Goal: Task Accomplishment & Management: Complete application form

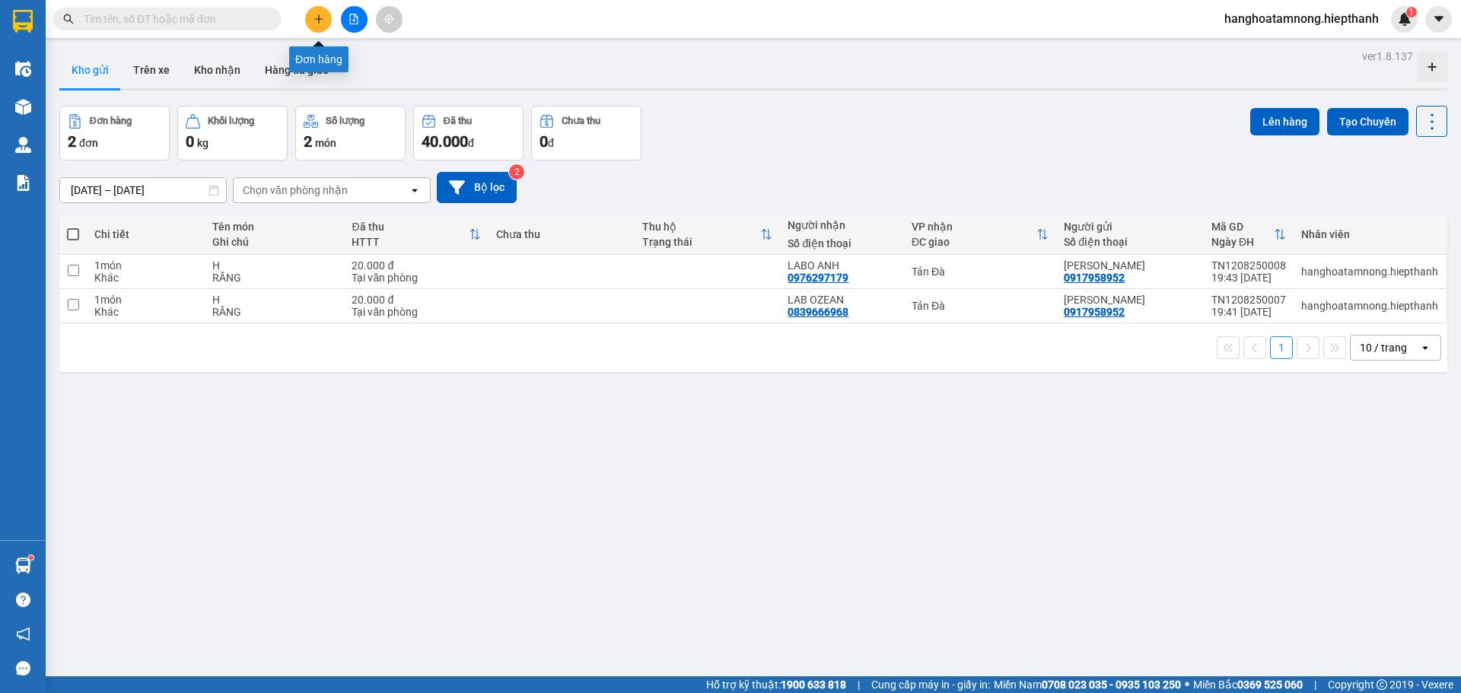
click at [314, 12] on button at bounding box center [318, 19] width 27 height 27
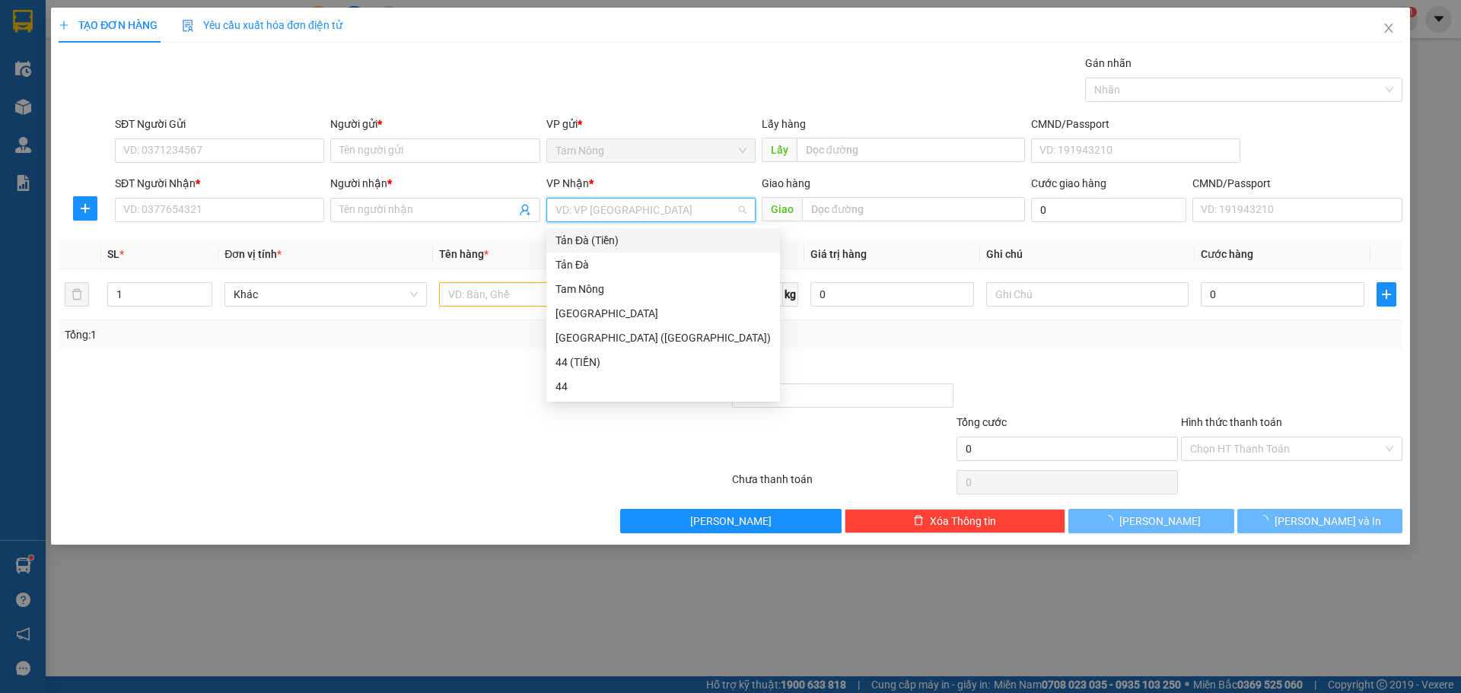
click at [586, 202] on input "search" at bounding box center [645, 210] width 180 height 23
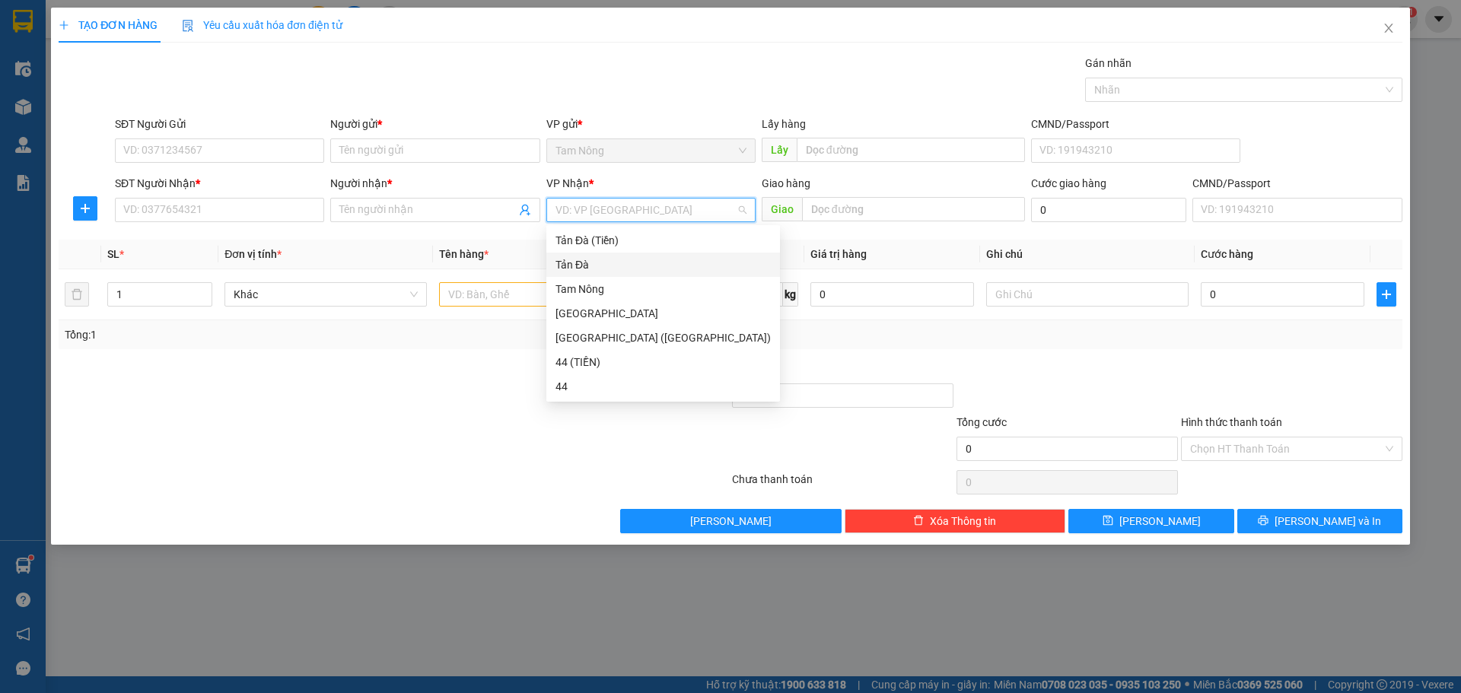
click at [575, 269] on div "Tản Đà" at bounding box center [662, 264] width 215 height 17
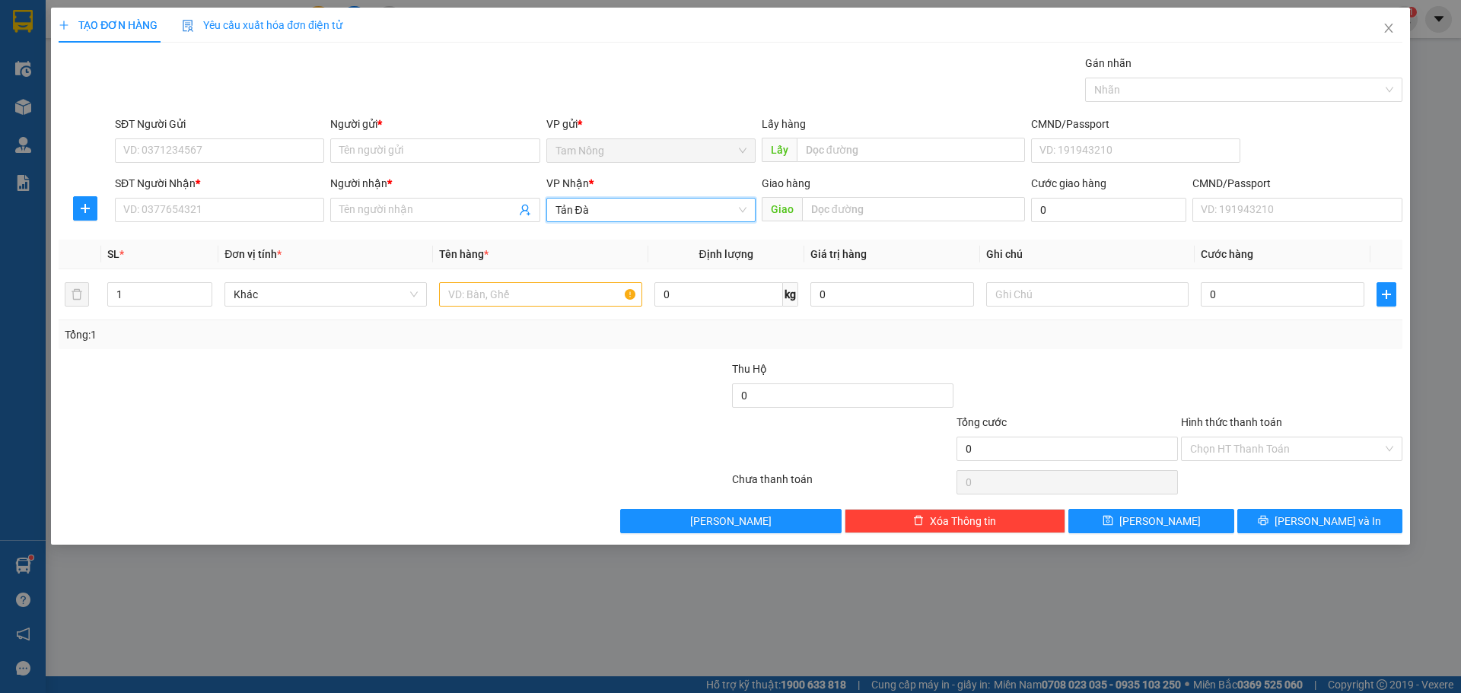
click at [562, 199] on span "Tản Đà" at bounding box center [650, 210] width 191 height 23
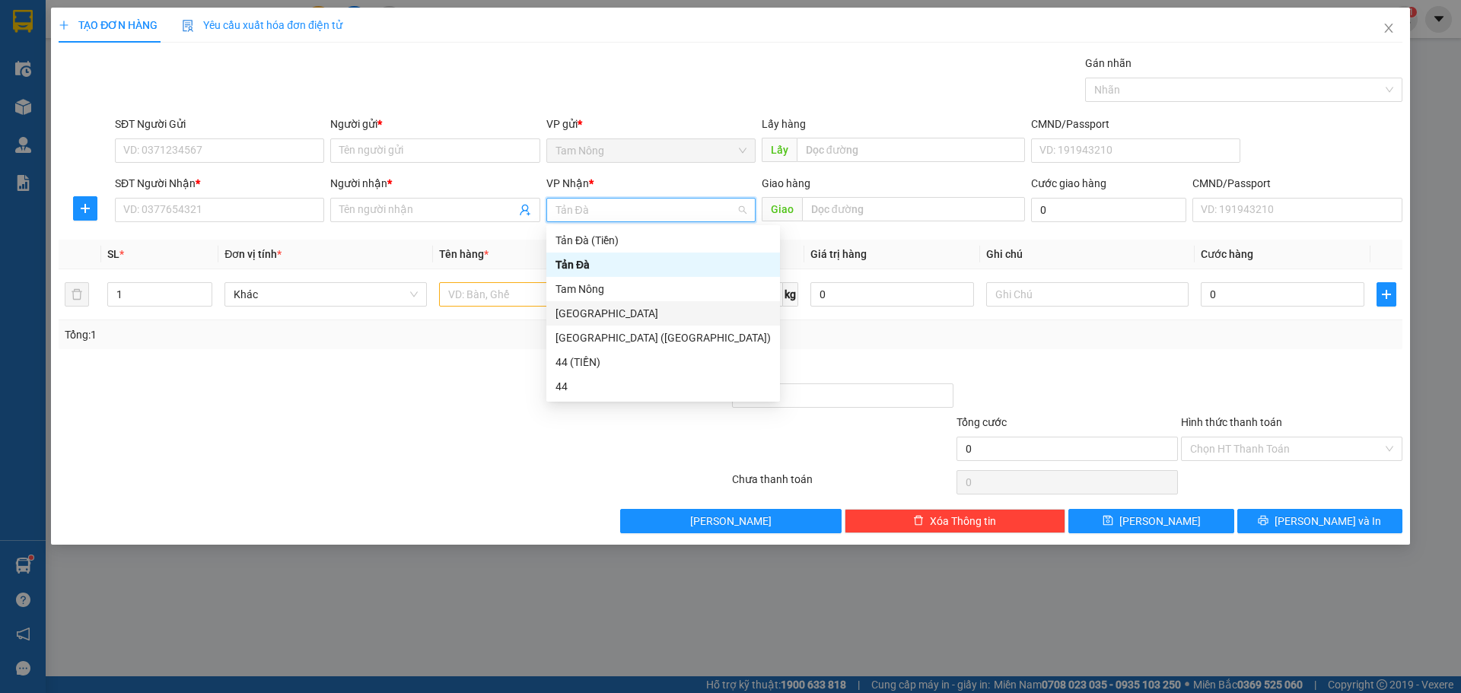
click at [581, 307] on div "[GEOGRAPHIC_DATA]" at bounding box center [662, 313] width 215 height 17
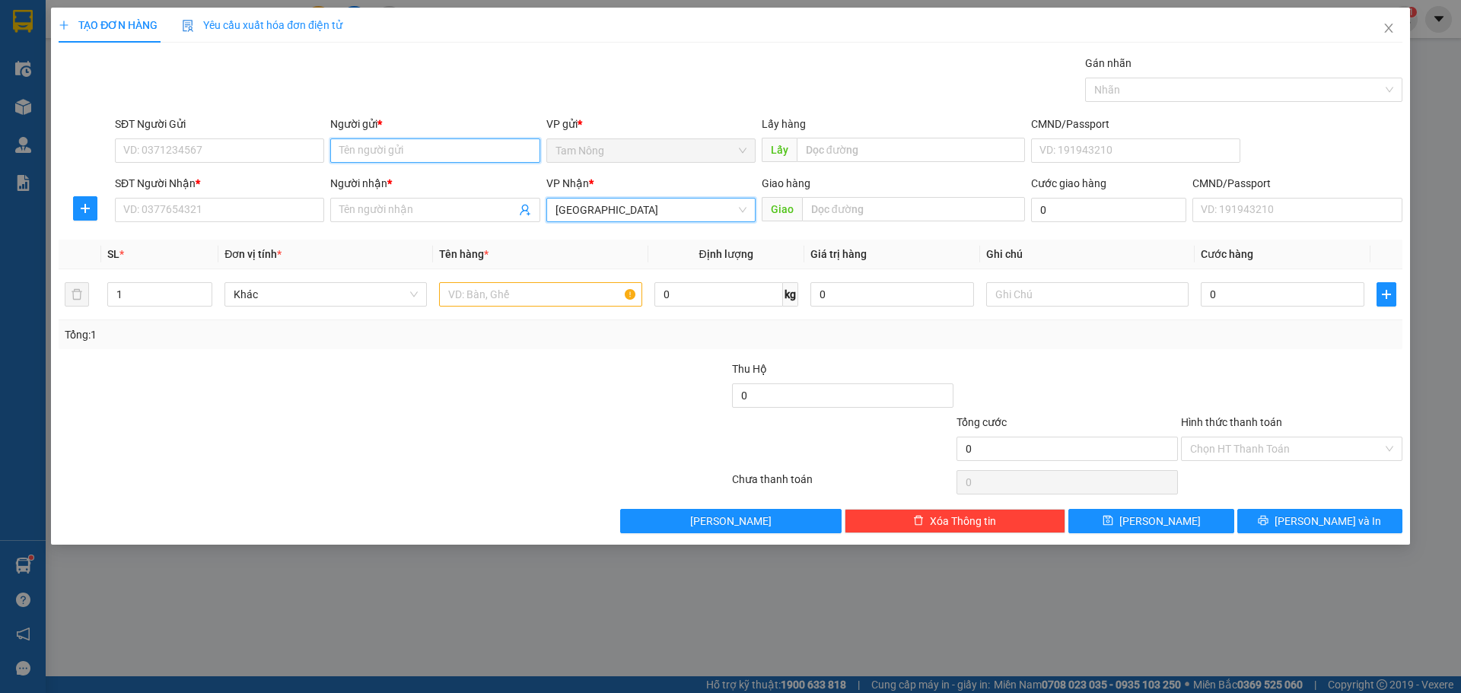
click at [368, 151] on input "Người gửi *" at bounding box center [434, 150] width 209 height 24
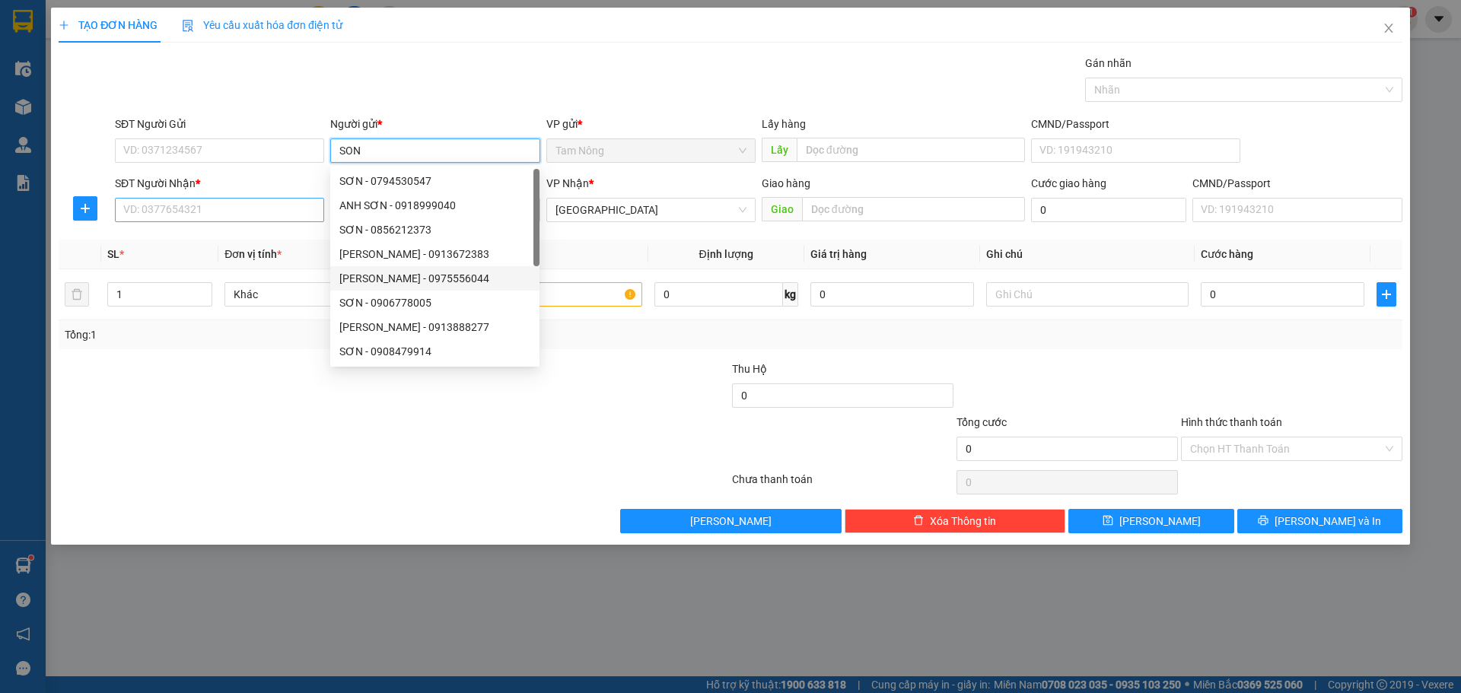
type input "SON"
click at [283, 205] on input "SĐT Người Nhận *" at bounding box center [219, 210] width 209 height 24
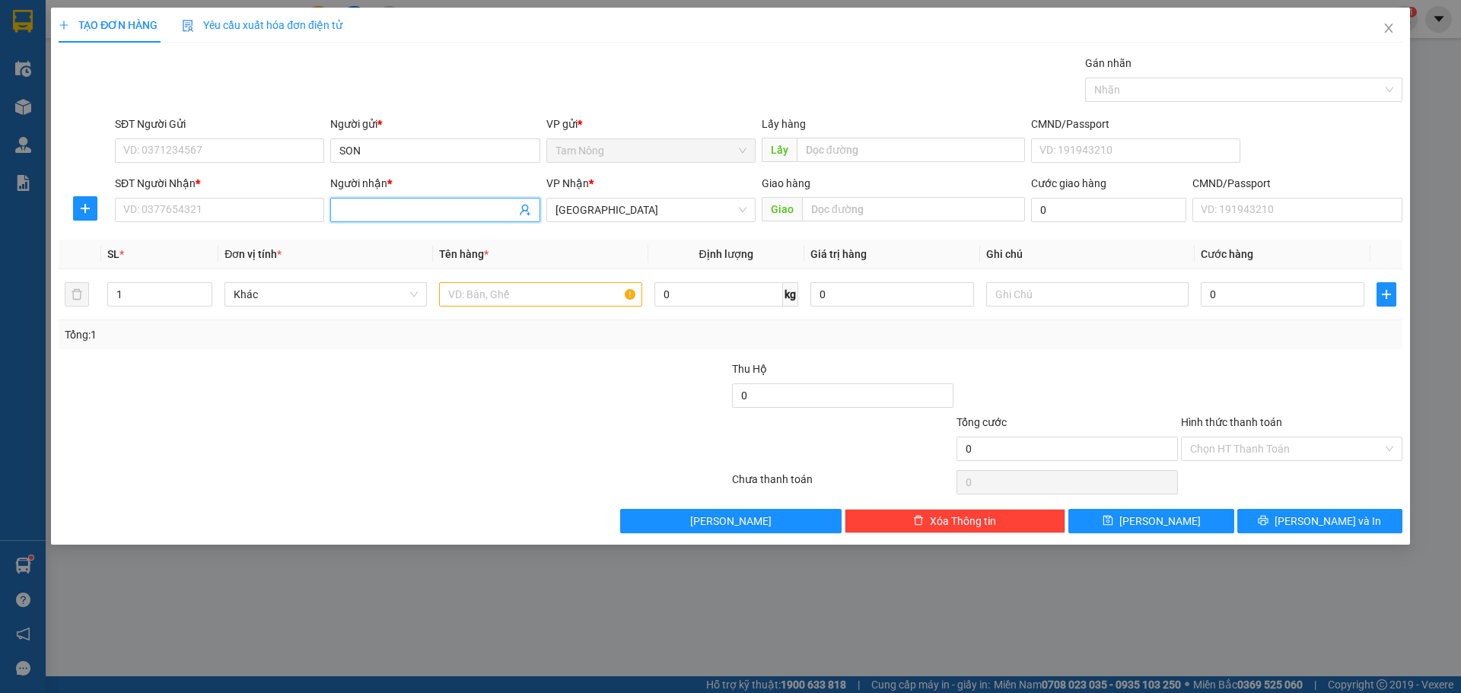
click at [356, 211] on input "Người nhận *" at bounding box center [427, 210] width 176 height 17
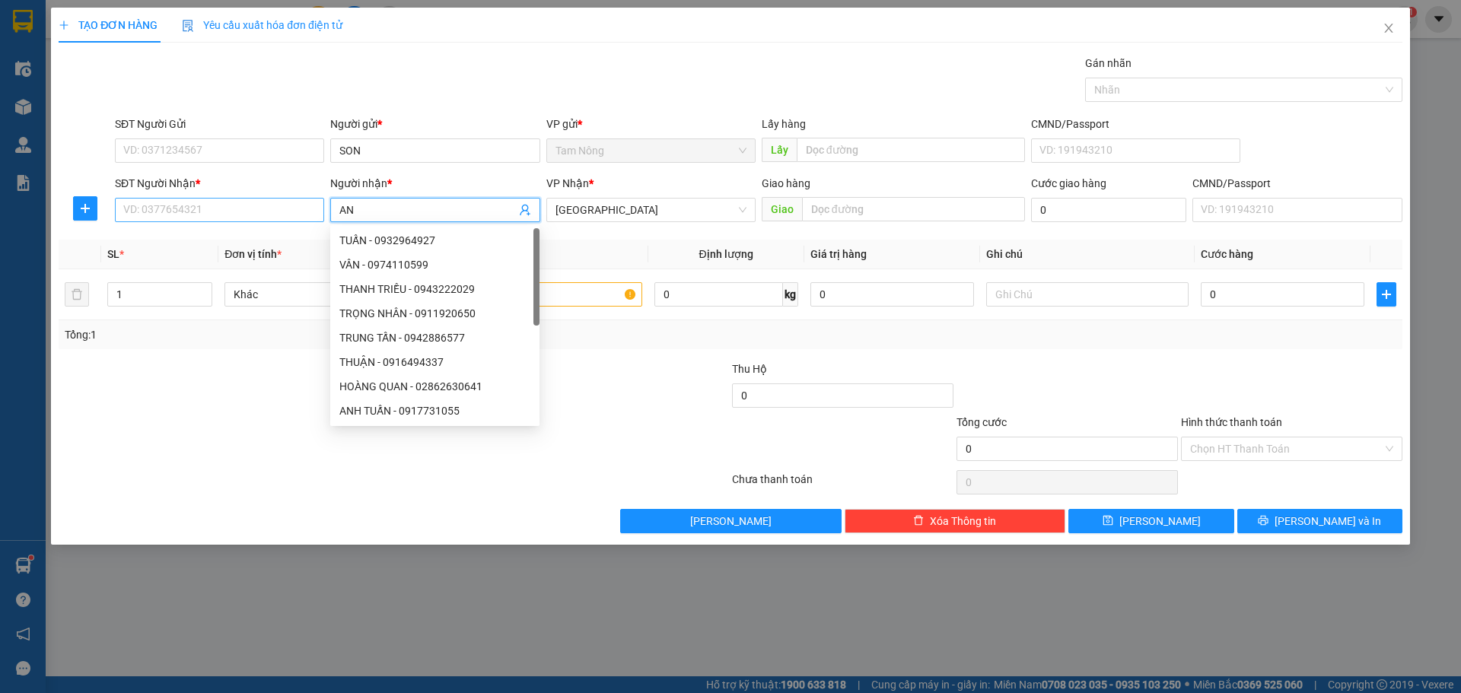
type input "AN"
click at [224, 211] on input "SĐT Người Nhận *" at bounding box center [219, 210] width 209 height 24
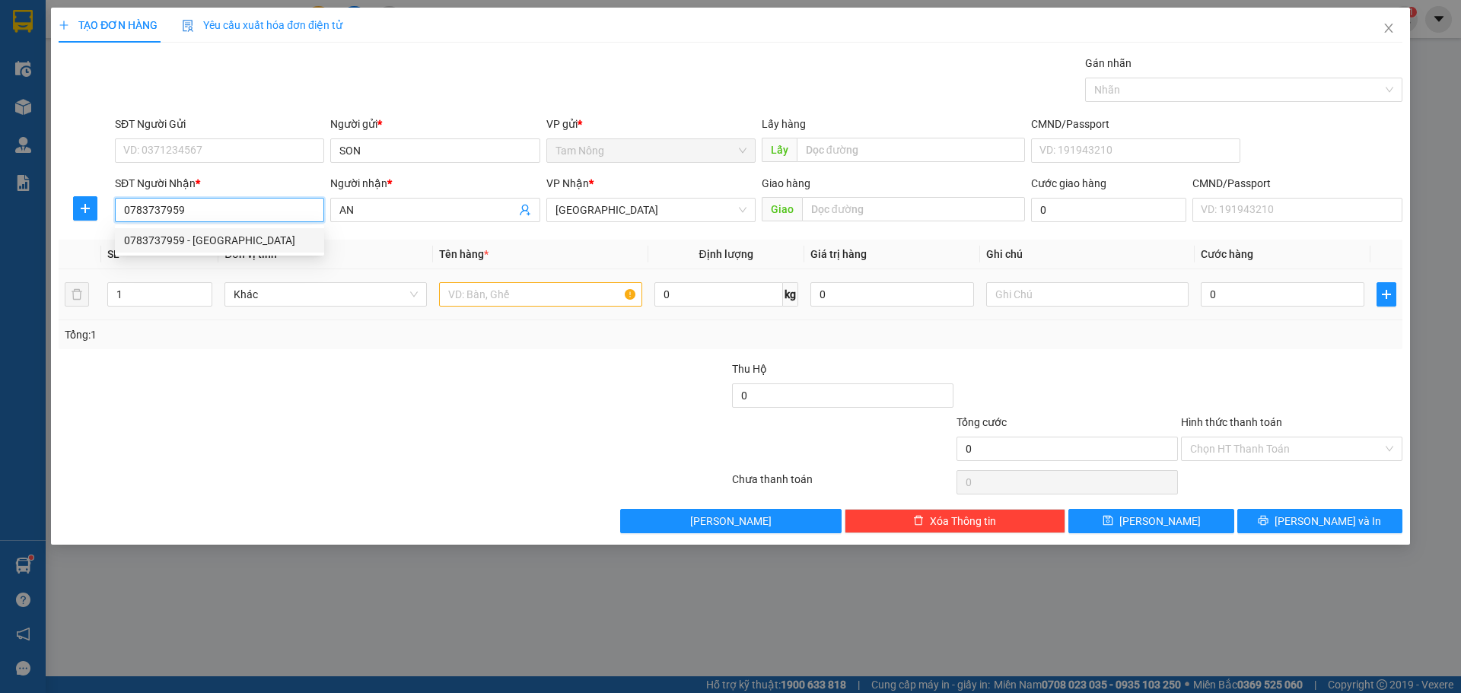
type input "0783737959"
click at [556, 299] on input "text" at bounding box center [540, 294] width 202 height 24
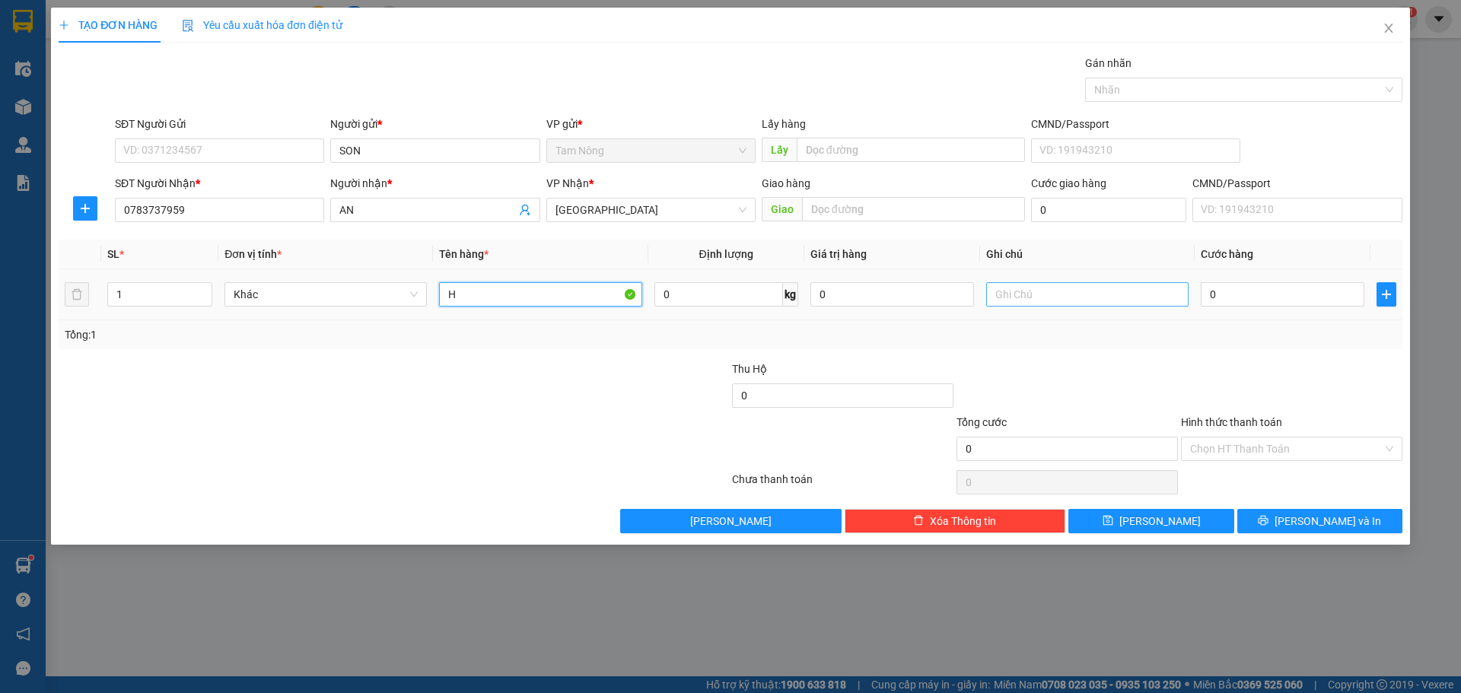
type input "H"
click at [1067, 294] on input "text" at bounding box center [1087, 294] width 202 height 24
type input "D"
type input "Đ"
type input "D"
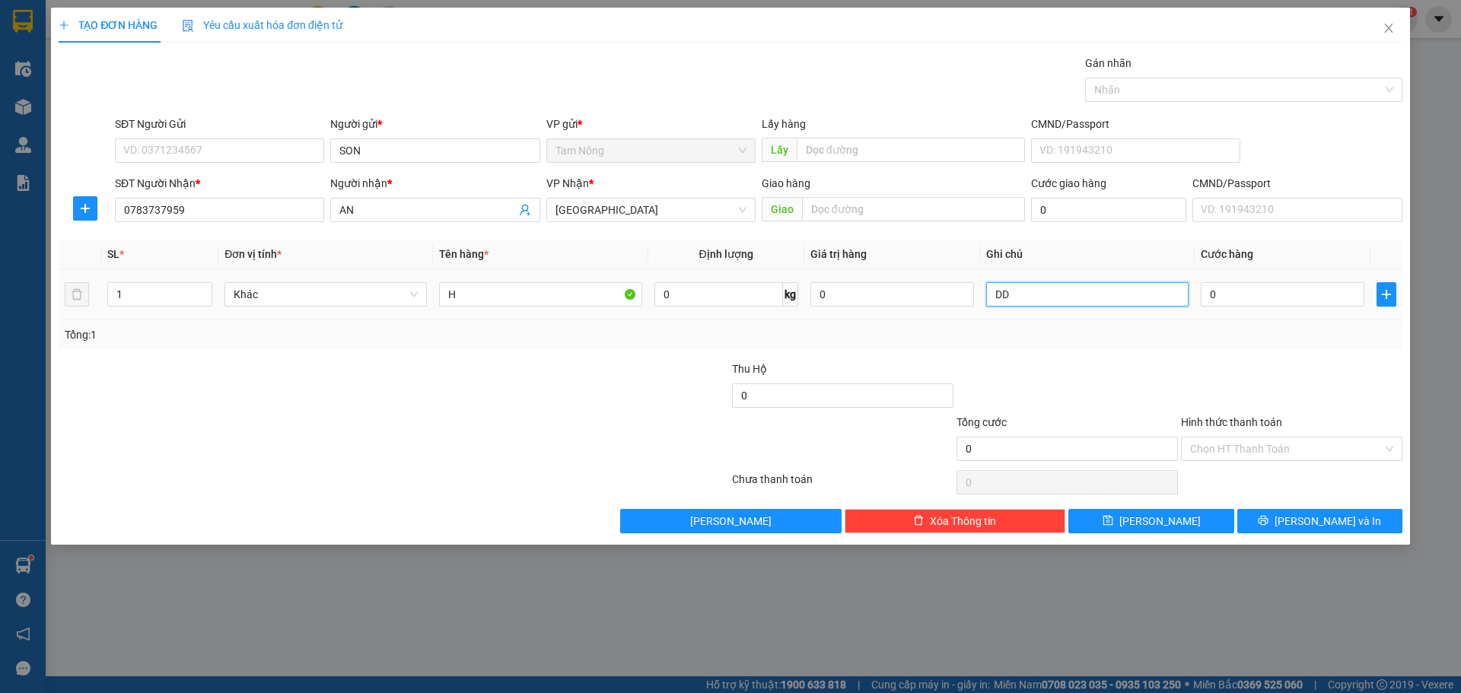
type input "D"
type input "ĐỒ ĂN"
click at [1247, 285] on input "0" at bounding box center [1283, 294] width 164 height 24
type input "2"
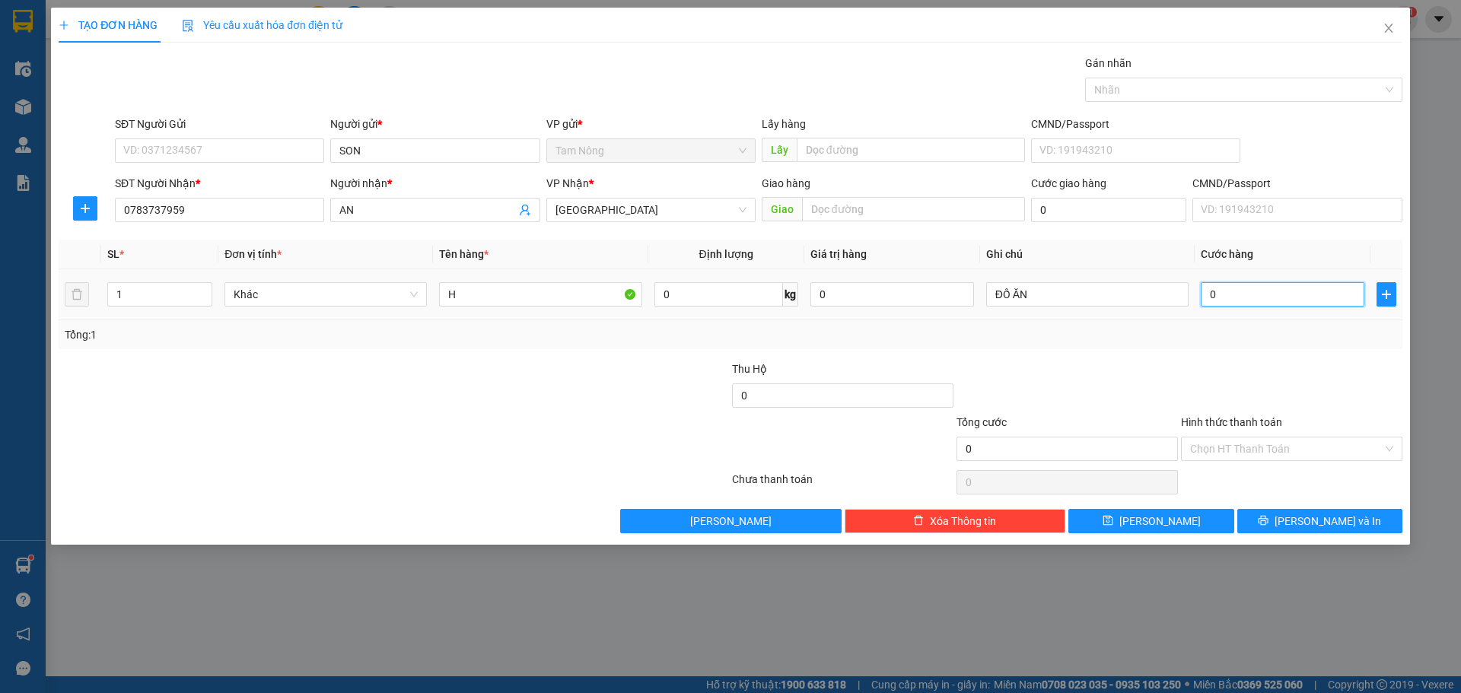
type input "2"
type input "20"
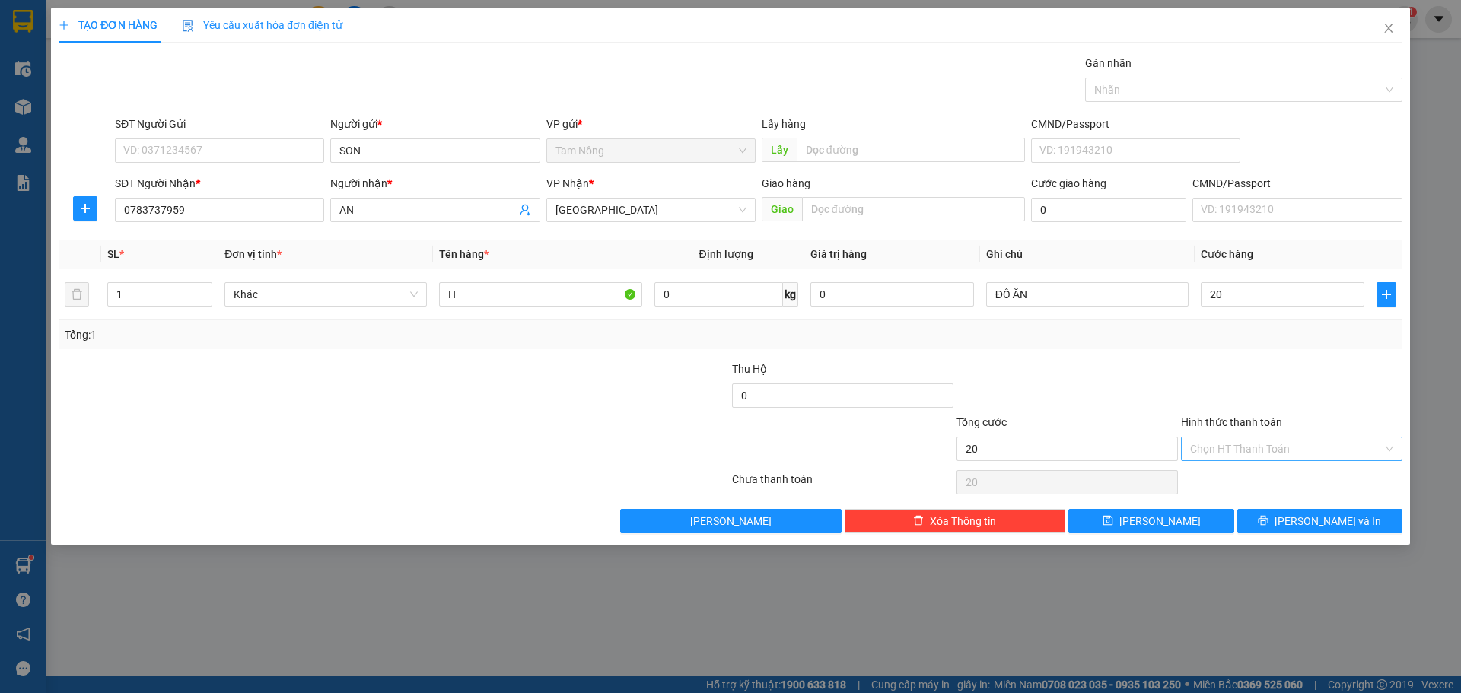
type input "20.000"
click at [1249, 444] on input "Hình thức thanh toán" at bounding box center [1286, 449] width 193 height 23
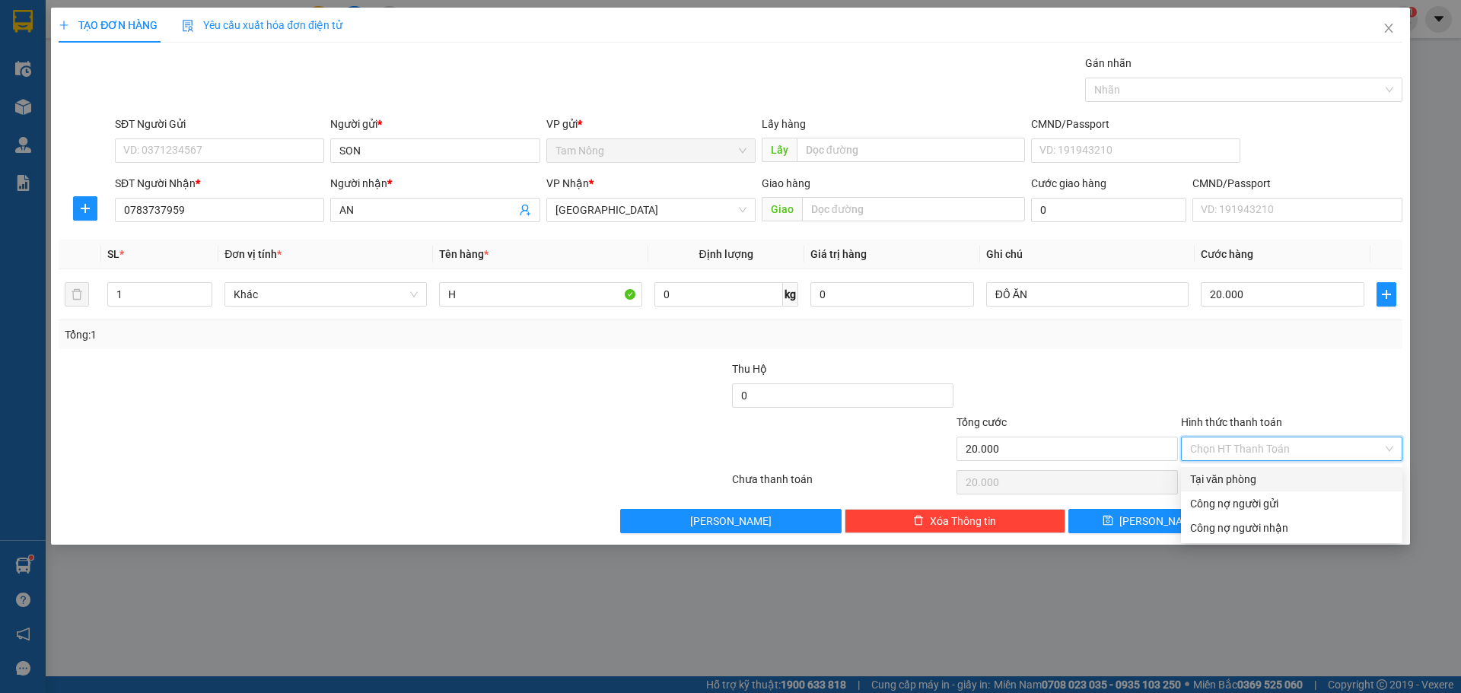
click at [1242, 470] on div "Tại văn phòng" at bounding box center [1291, 479] width 221 height 24
type input "0"
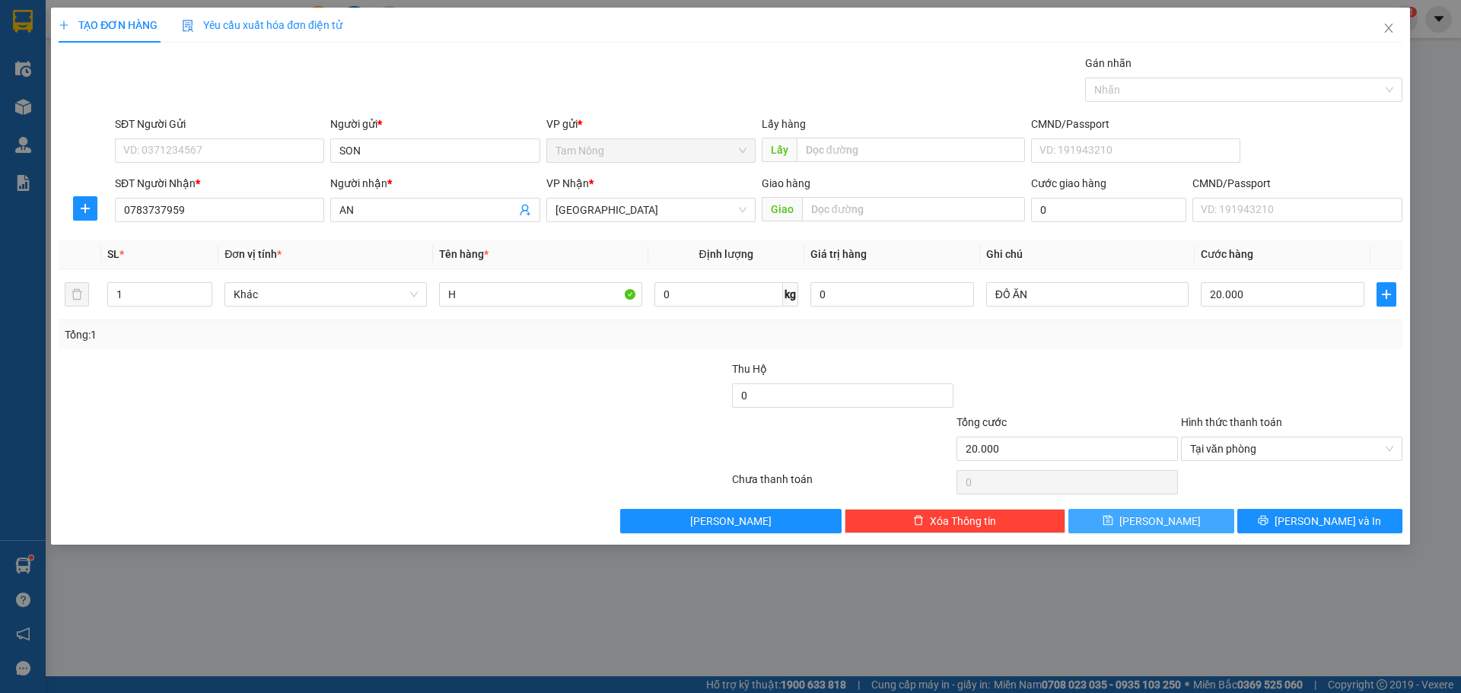
click at [1198, 522] on button "[PERSON_NAME]" at bounding box center [1150, 521] width 165 height 24
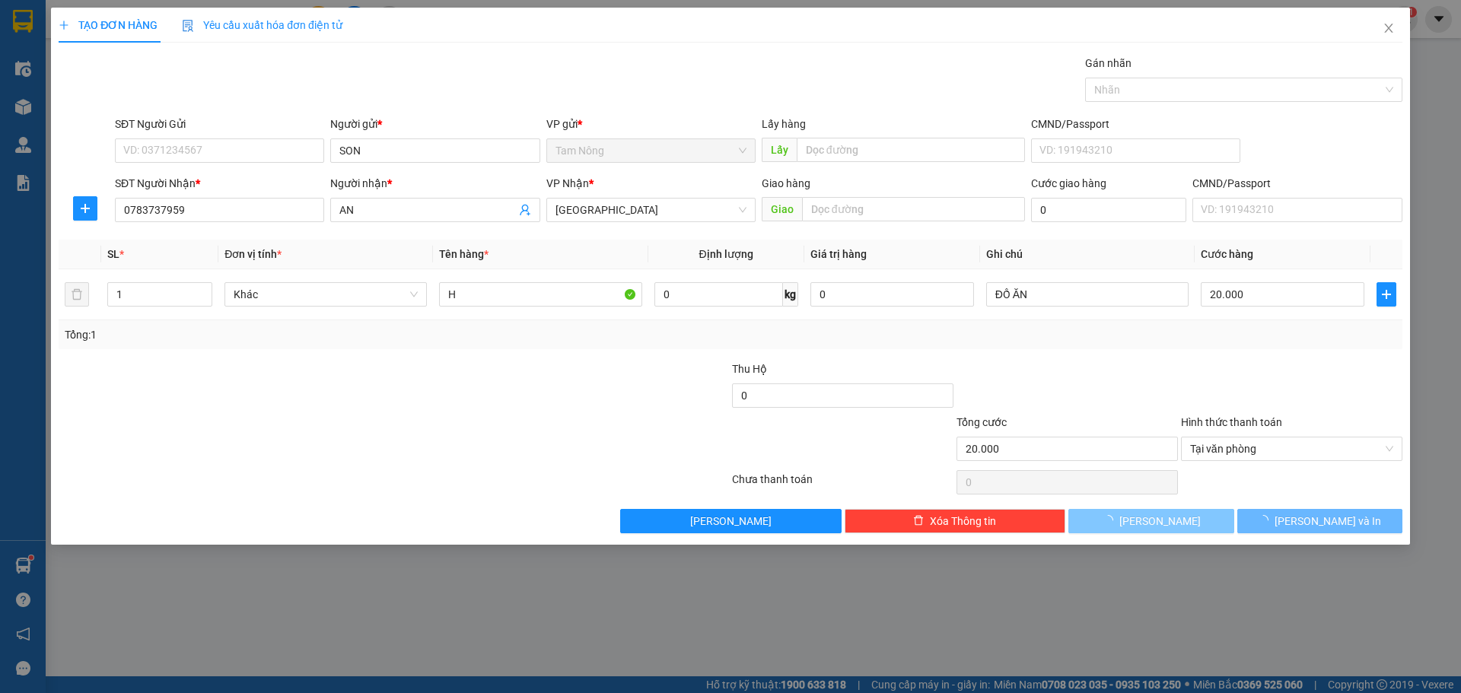
type input "0"
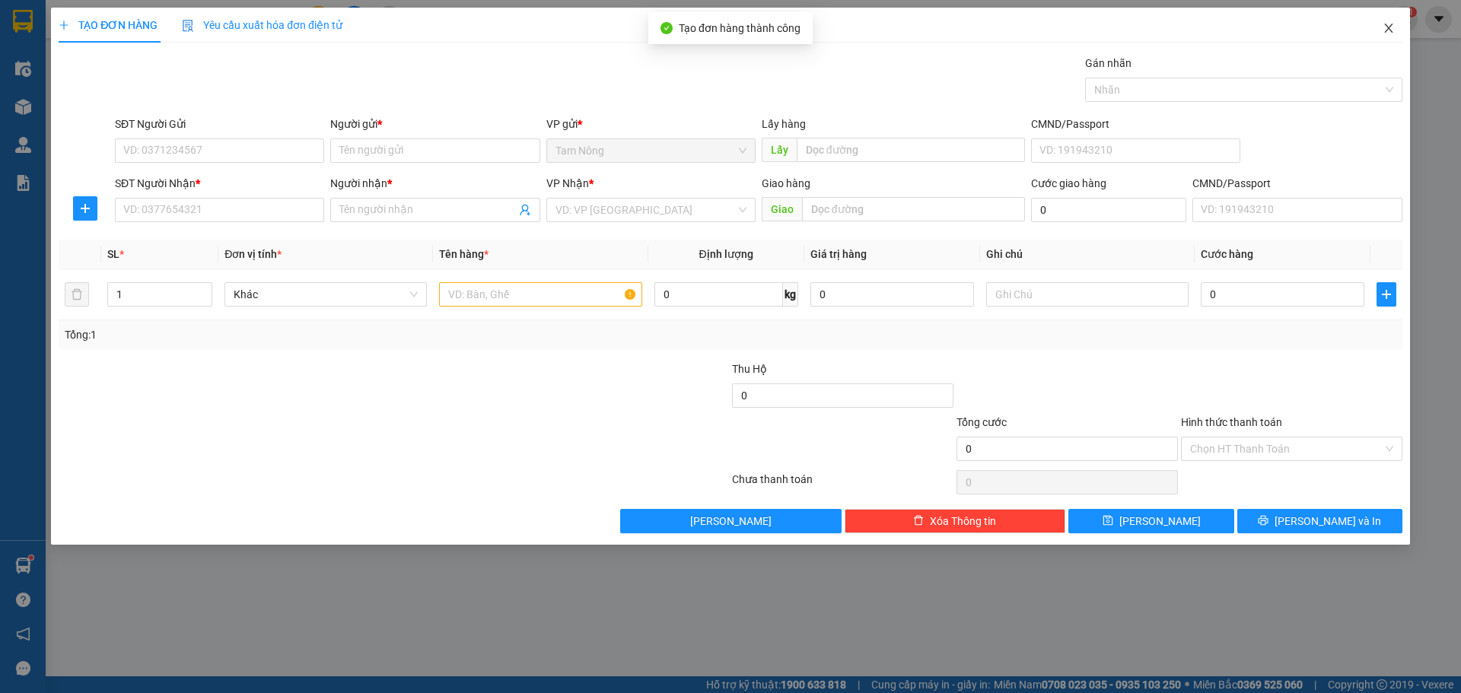
click at [1396, 33] on span "Close" at bounding box center [1388, 29] width 43 height 43
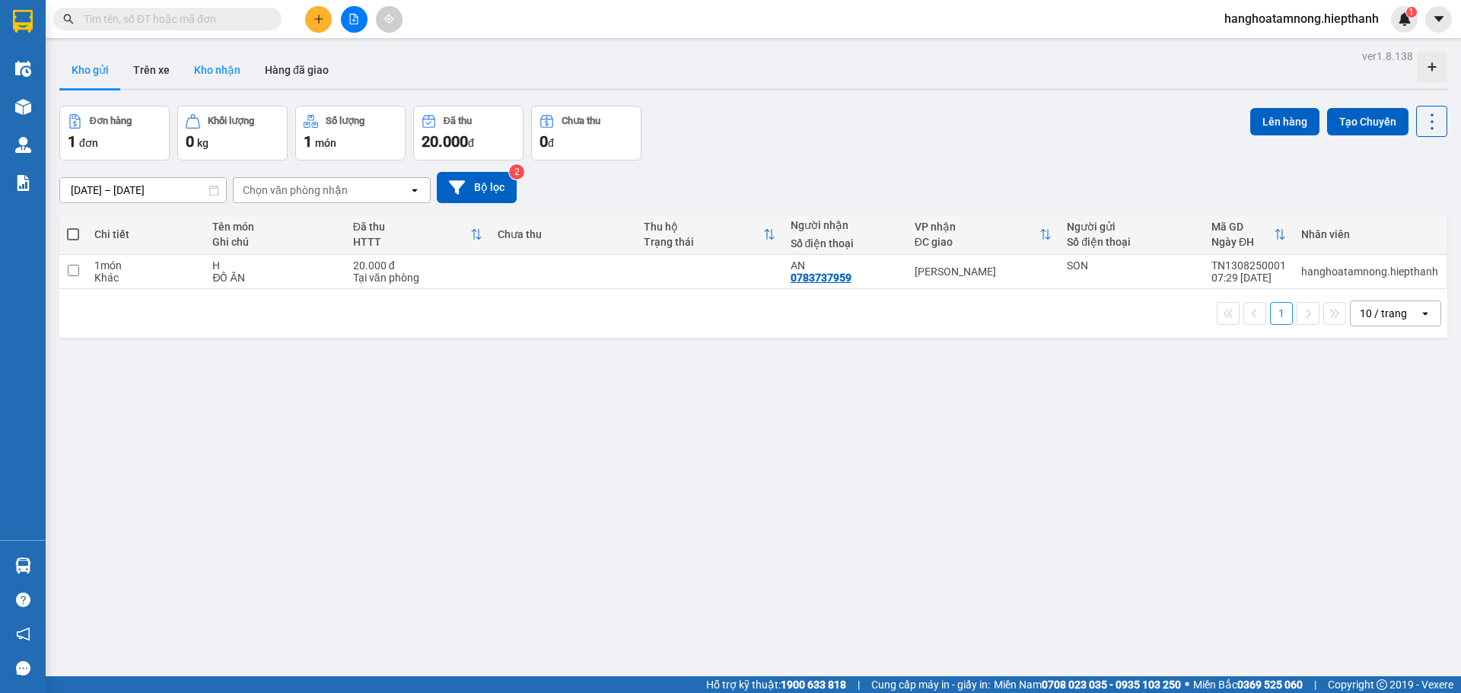
click at [205, 77] on button "Kho nhận" at bounding box center [217, 70] width 71 height 37
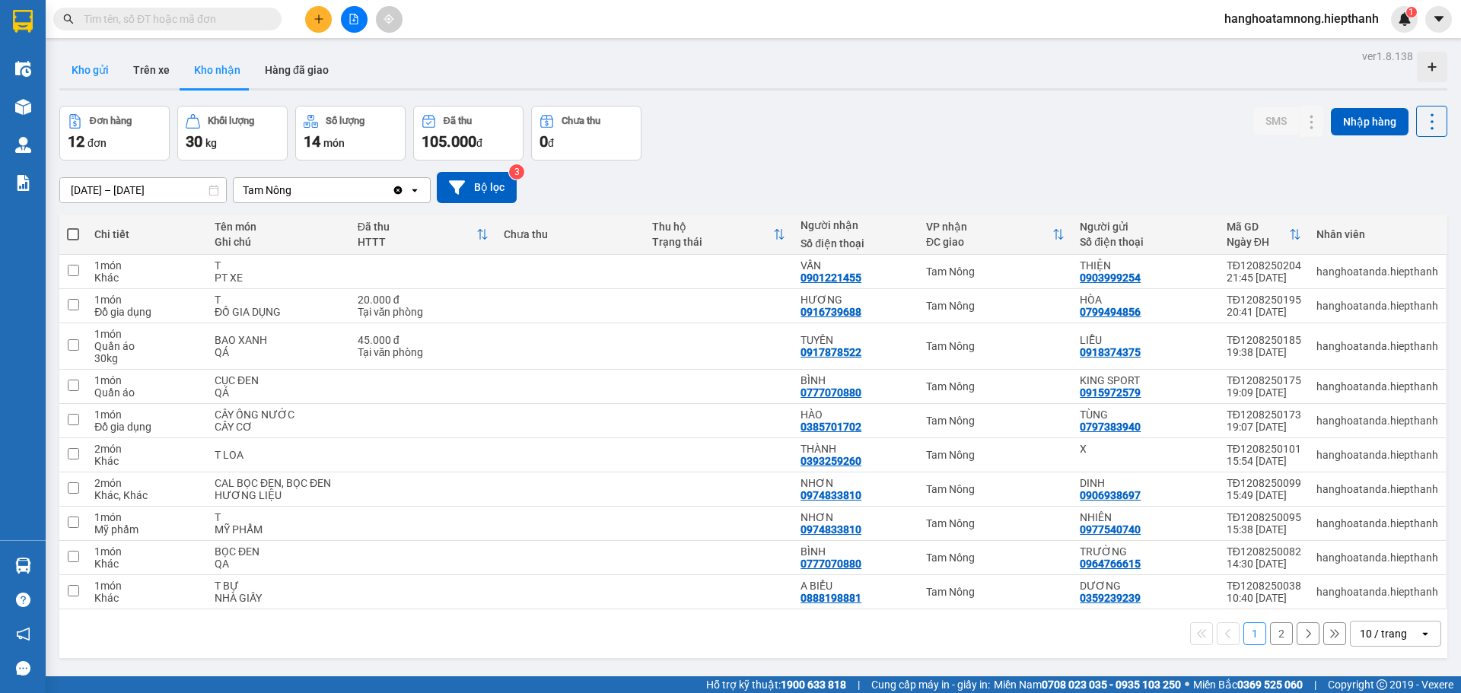
click at [85, 62] on button "Kho gửi" at bounding box center [90, 70] width 62 height 37
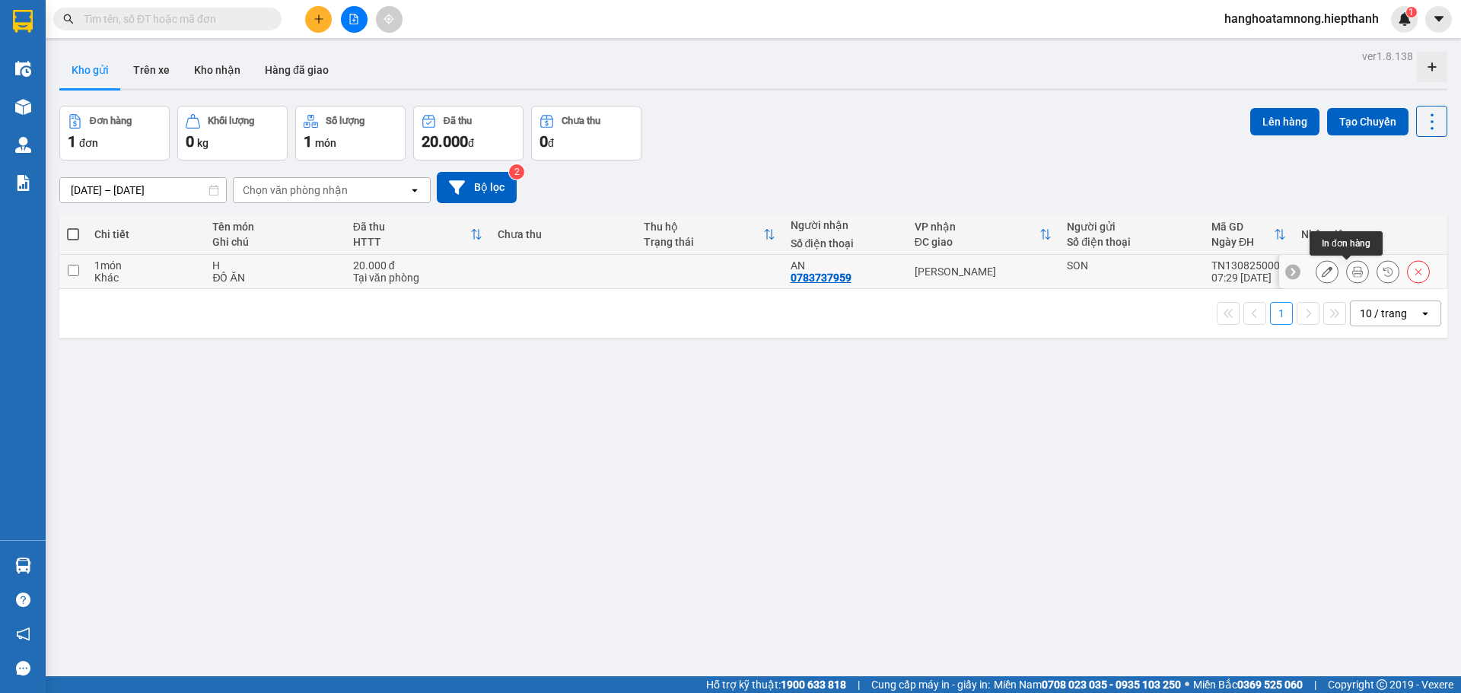
click at [1352, 272] on icon at bounding box center [1357, 271] width 11 height 11
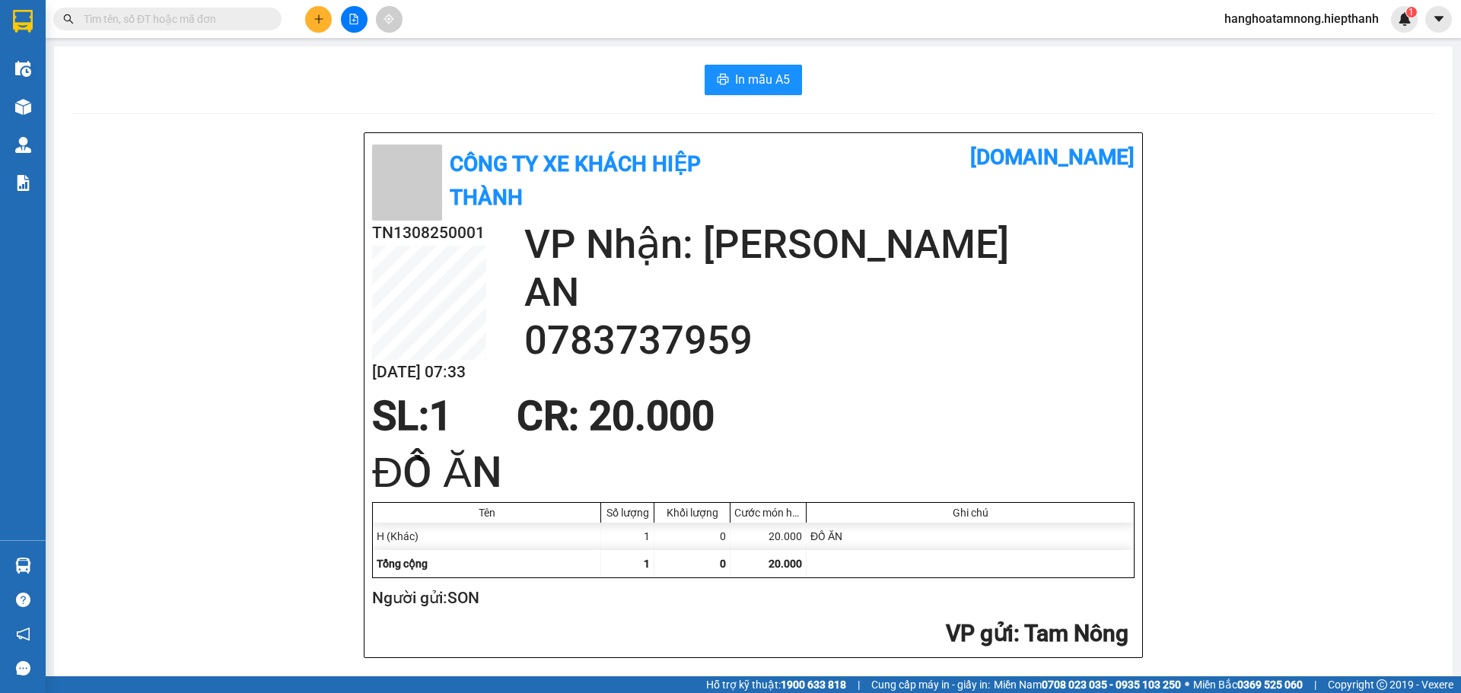
click at [755, 63] on div "In mẫu A5 Công Ty xe khách [PERSON_NAME] [DOMAIN_NAME] TN1308250001 [DATE] 07:3…" at bounding box center [753, 379] width 1399 height 667
click at [754, 80] on span "In mẫu A5" at bounding box center [762, 79] width 55 height 19
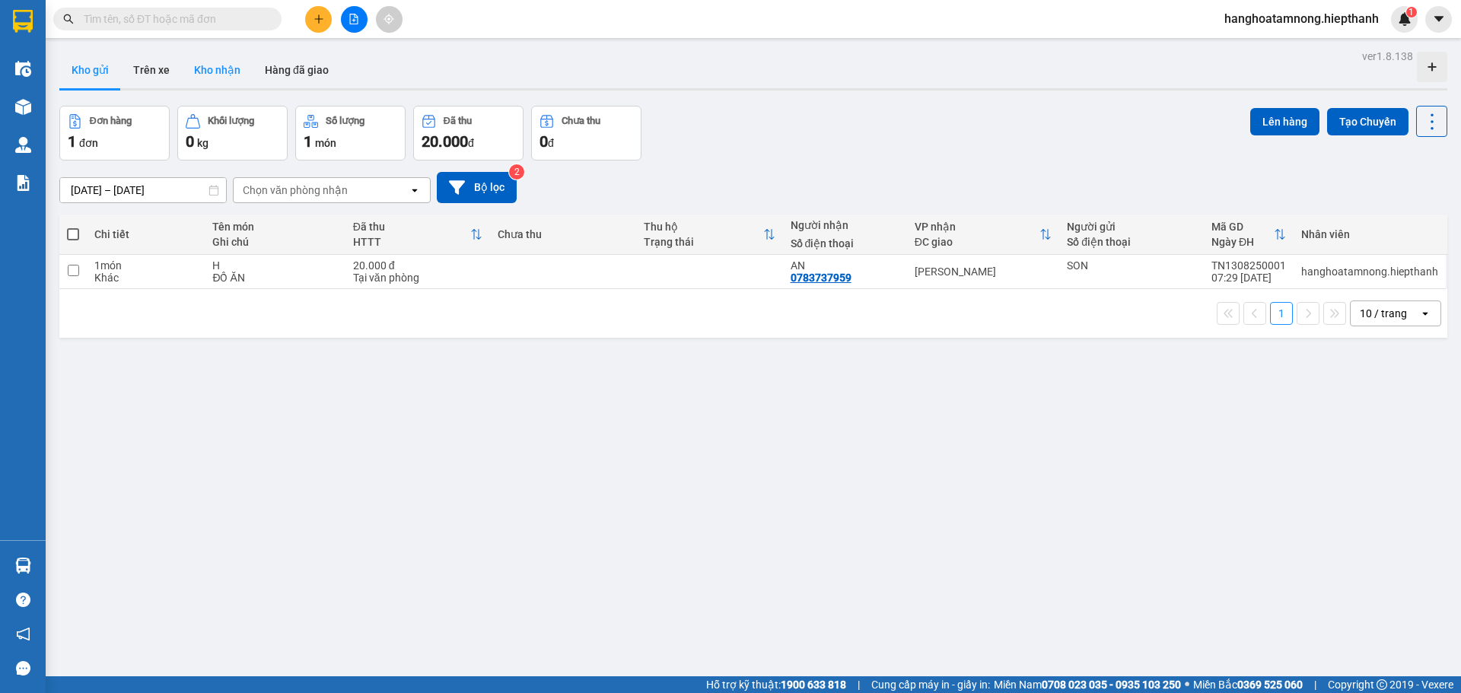
click at [218, 63] on button "Kho nhận" at bounding box center [217, 70] width 71 height 37
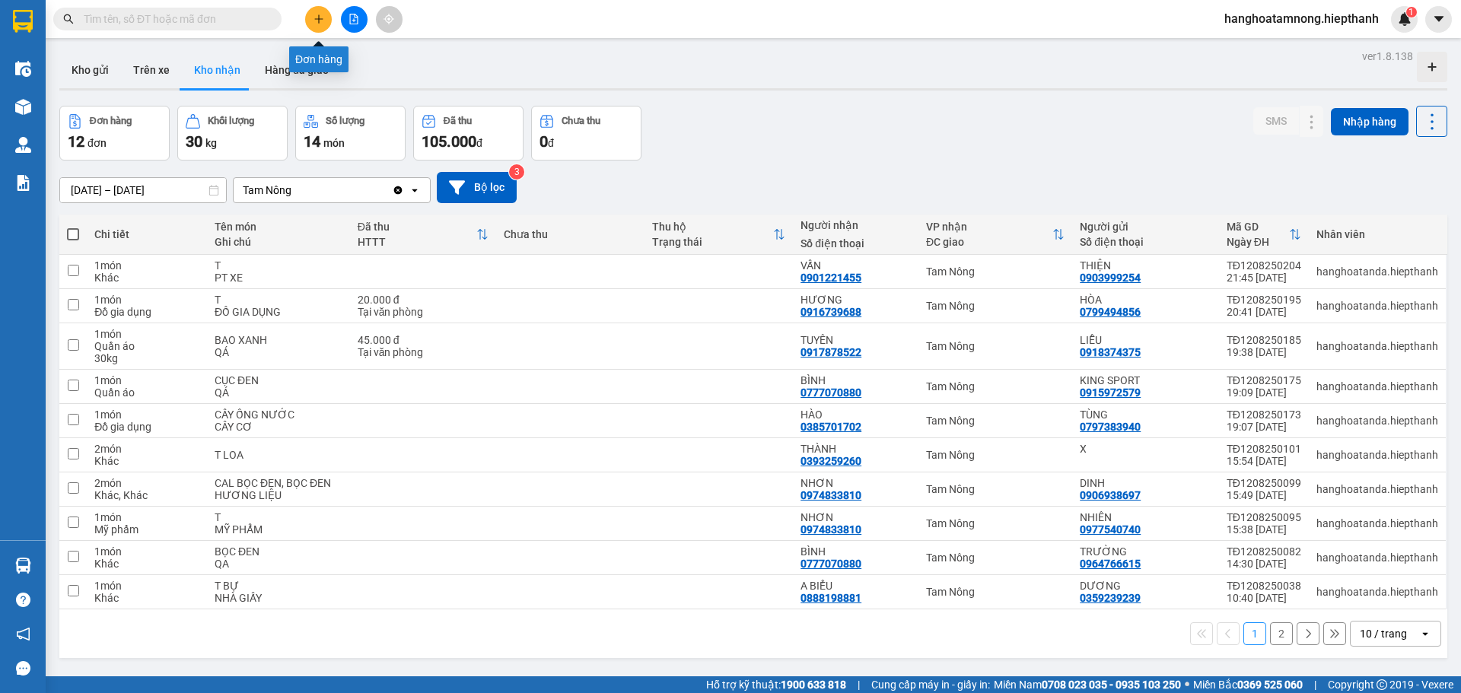
click at [323, 18] on icon "plus" at bounding box center [319, 19] width 11 height 11
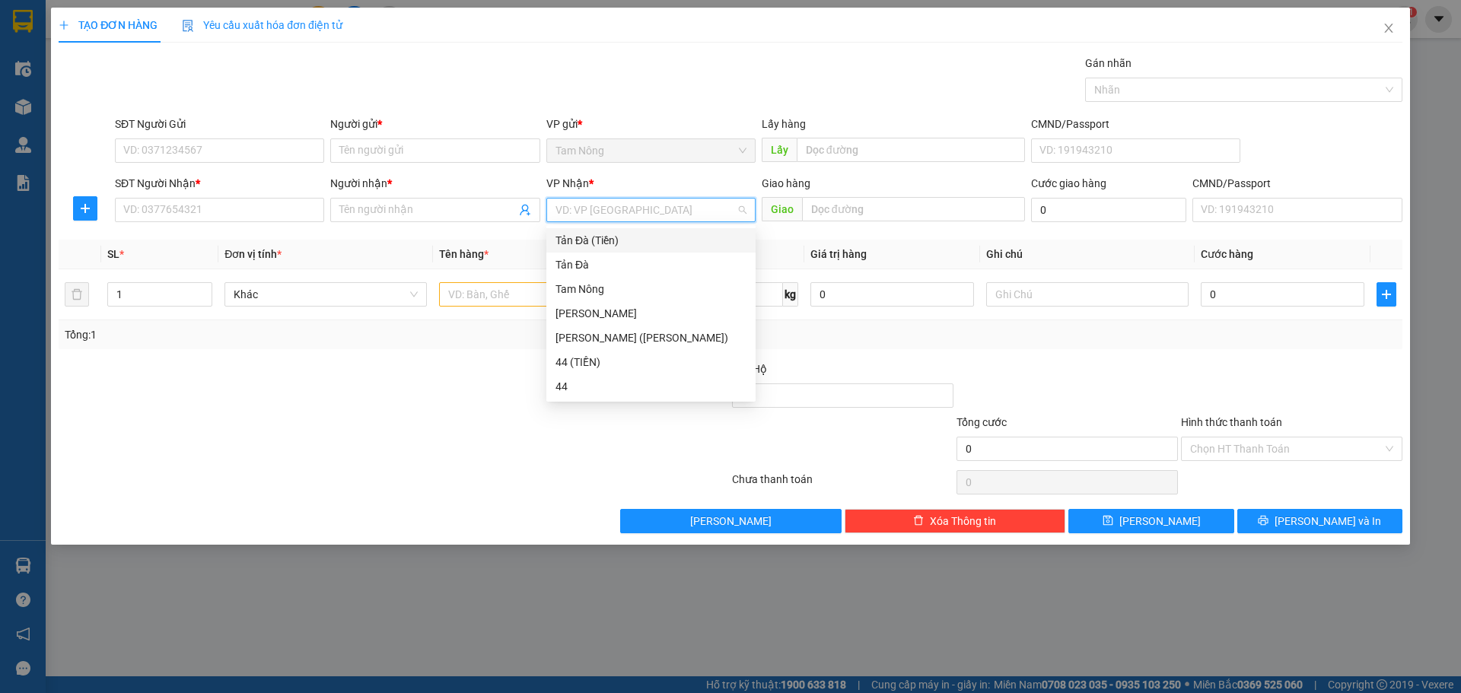
click at [631, 212] on input "search" at bounding box center [645, 210] width 180 height 23
click at [613, 313] on div "[PERSON_NAME]" at bounding box center [650, 313] width 191 height 17
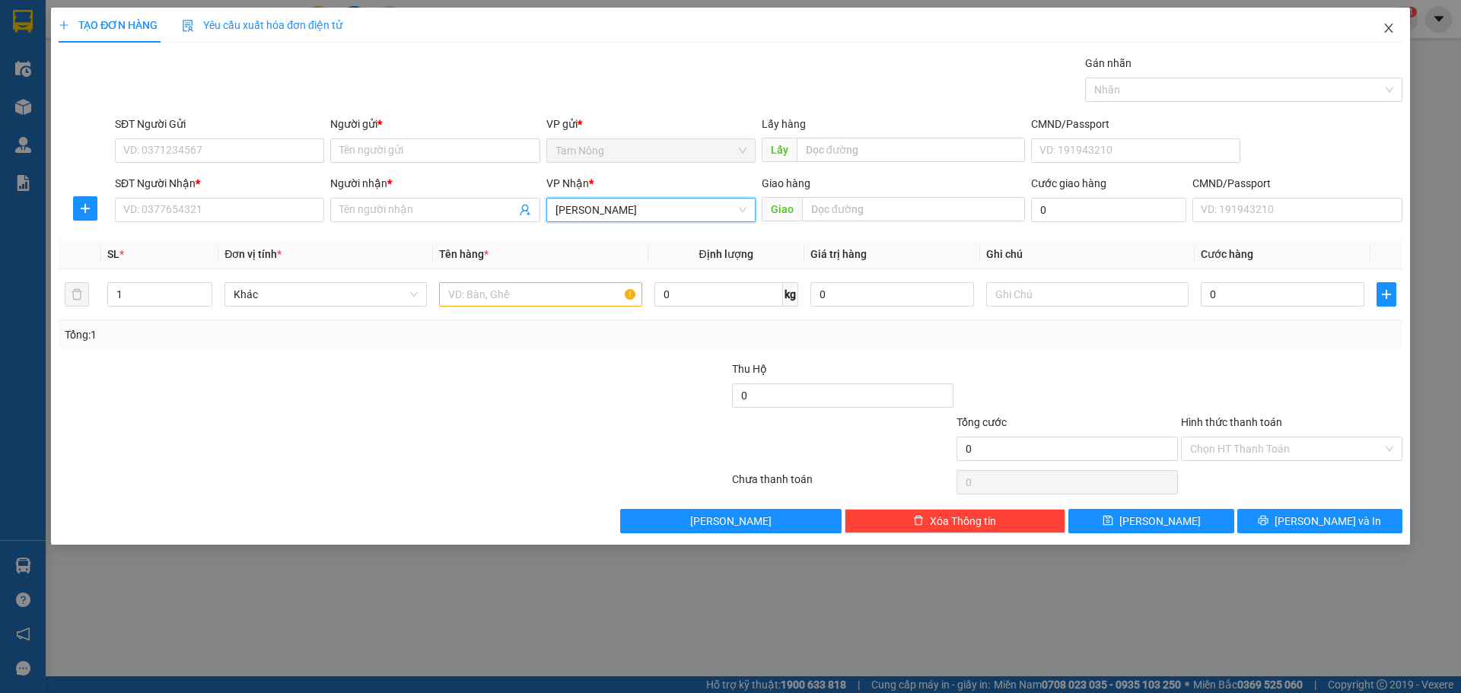
click at [1393, 23] on icon "close" at bounding box center [1389, 28] width 12 height 12
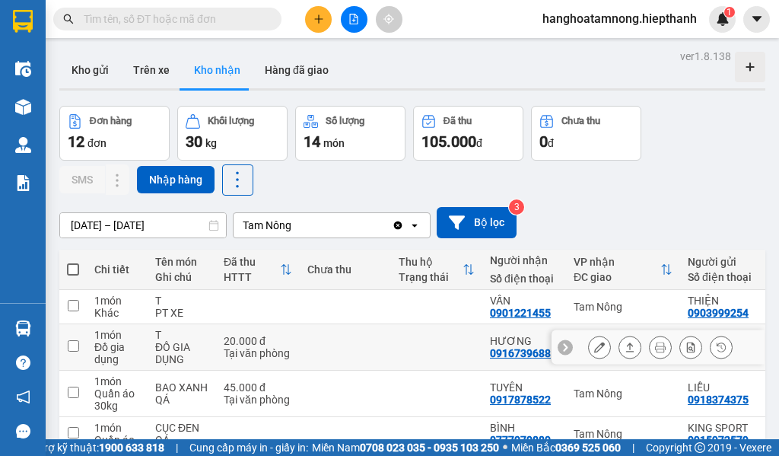
click at [532, 347] on div "0916739688" at bounding box center [520, 353] width 61 height 12
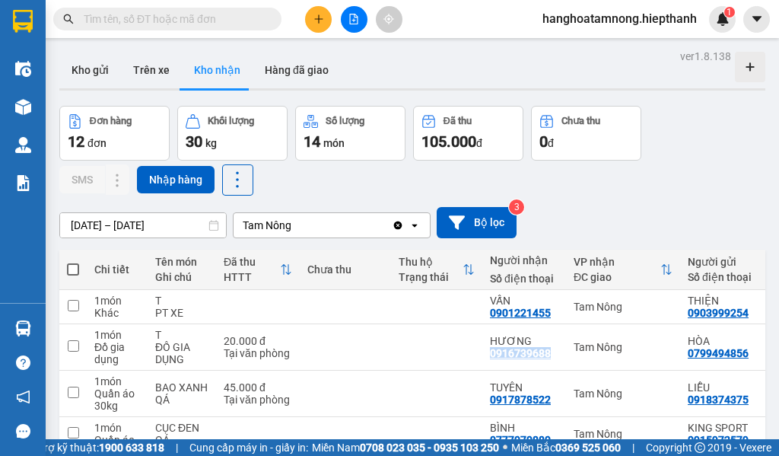
click at [532, 347] on div "0916739688" at bounding box center [520, 353] width 61 height 12
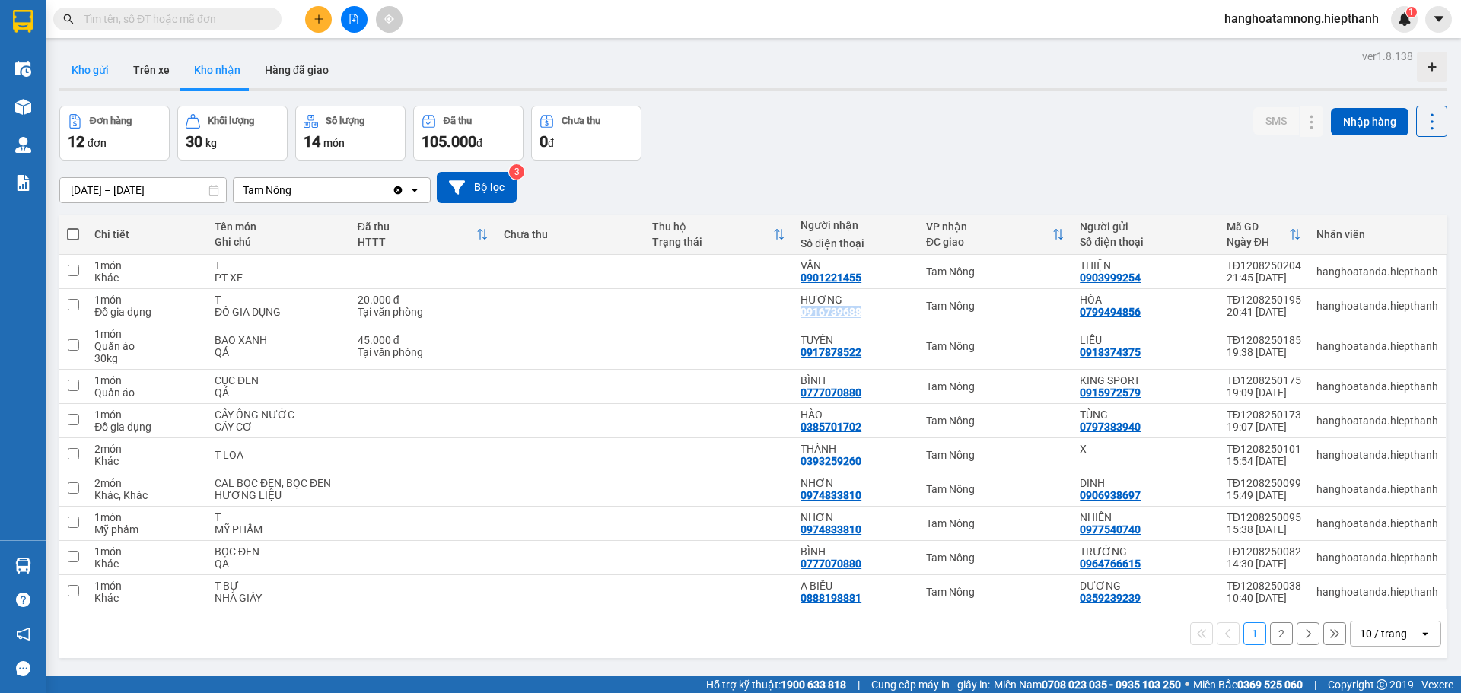
click at [71, 70] on button "Kho gửi" at bounding box center [90, 70] width 62 height 37
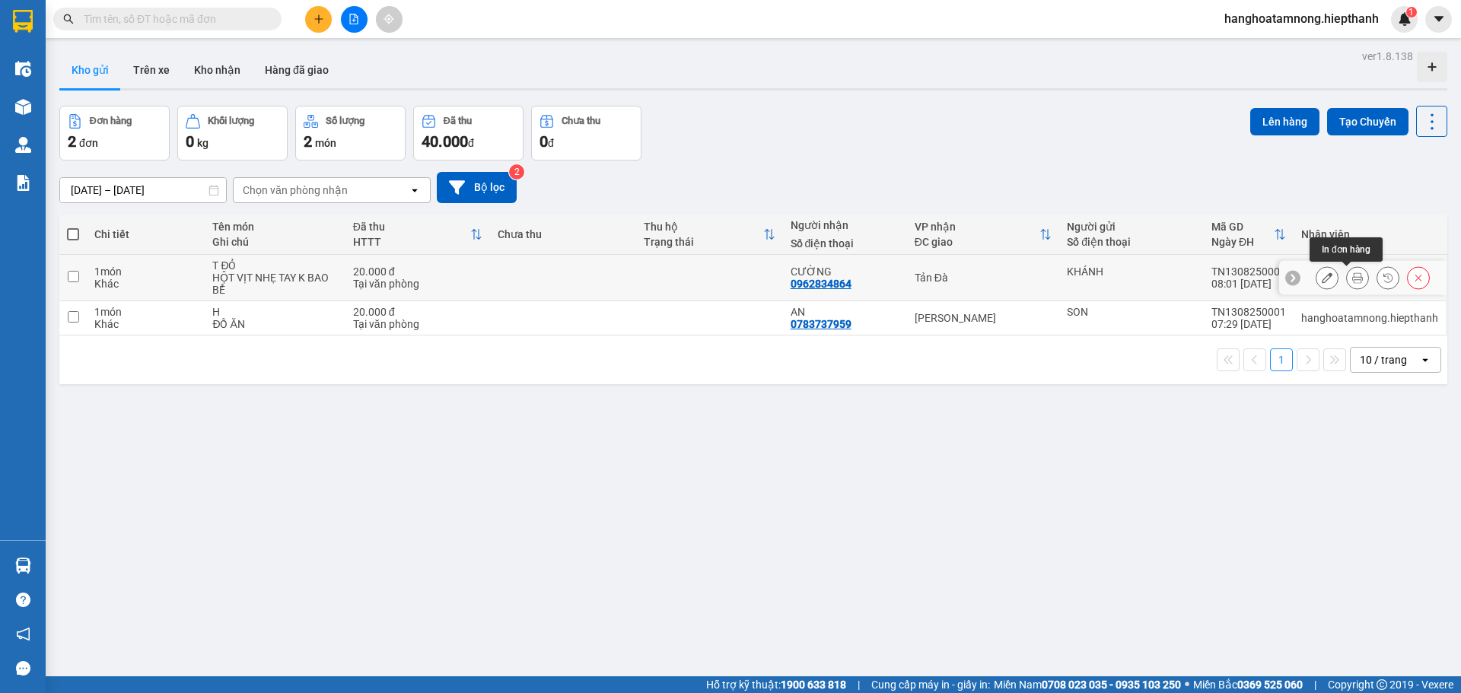
click at [1352, 275] on icon at bounding box center [1357, 277] width 11 height 11
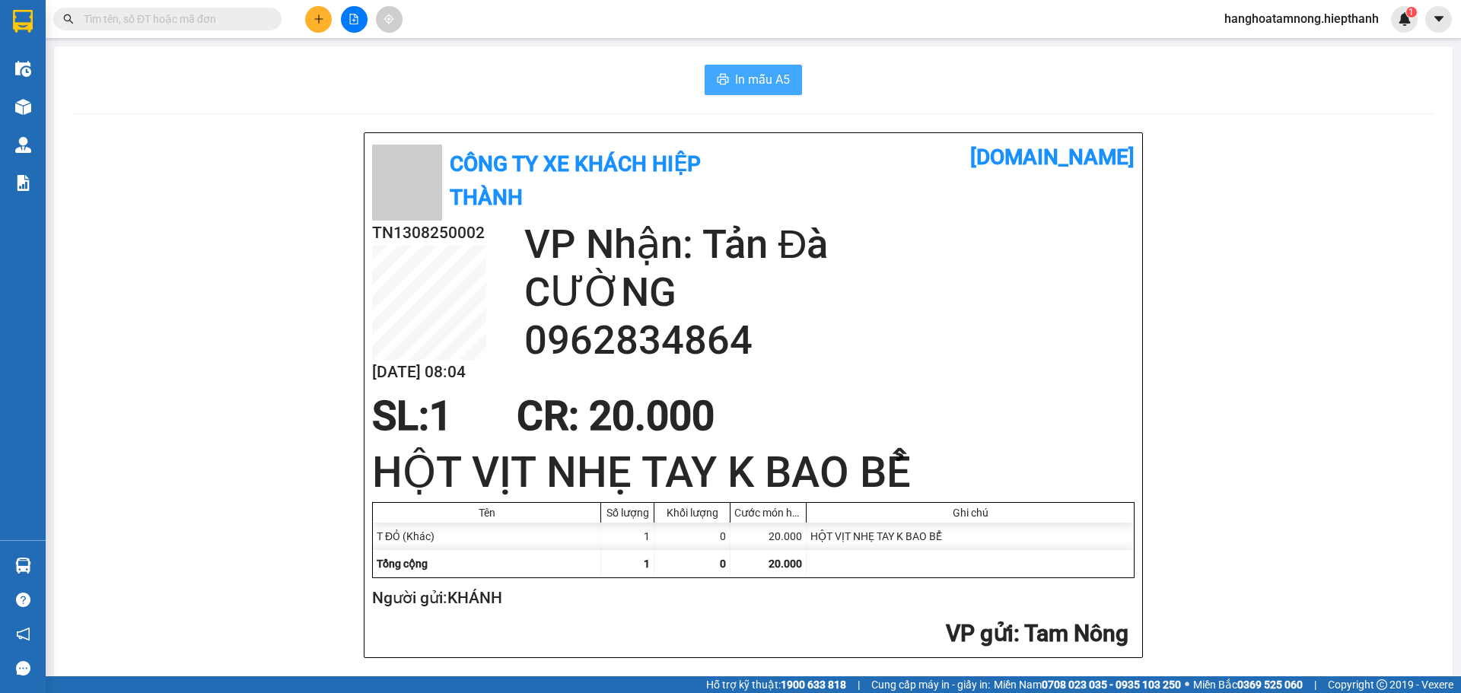
click at [767, 86] on span "In mẫu A5" at bounding box center [762, 79] width 55 height 19
